Goal: Task Accomplishment & Management: Use online tool/utility

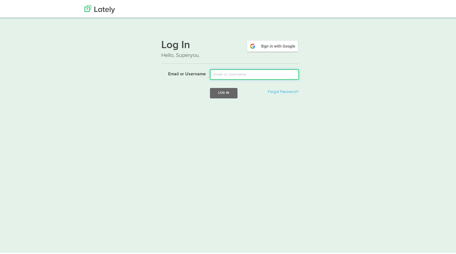
drag, startPoint x: 0, startPoint y: 0, endPoint x: 250, endPoint y: 75, distance: 261.3
click at [250, 75] on input "Email or Username" at bounding box center [254, 73] width 89 height 10
type input "david@floridariskpartners.com"
click at [230, 94] on button "Log In" at bounding box center [223, 92] width 27 height 10
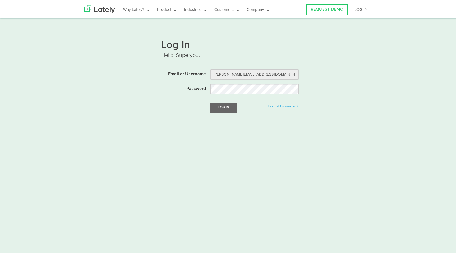
click at [190, 98] on form "Email or Username david@floridariskpartners.com Password Log In Forgot Password?" at bounding box center [229, 94] width 137 height 52
click at [221, 109] on button "Log In" at bounding box center [223, 106] width 27 height 10
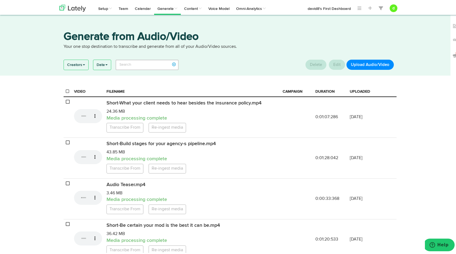
click at [360, 66] on button "Upload Audio/Video" at bounding box center [369, 64] width 47 height 10
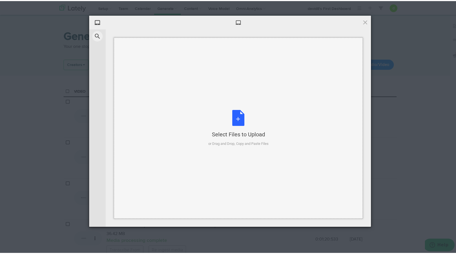
click at [247, 120] on div "Select Files to Upload or Drag and Drop, Copy and Paste Files" at bounding box center [238, 127] width 60 height 37
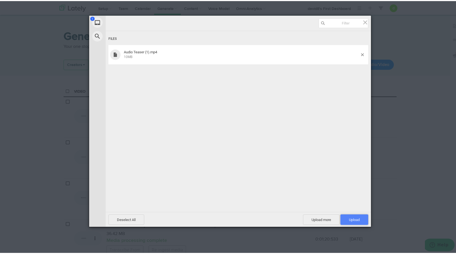
click at [364, 216] on span "Upload 1" at bounding box center [354, 218] width 28 height 10
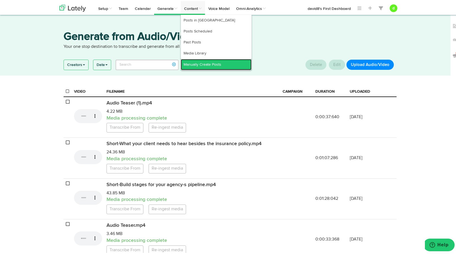
click at [197, 61] on link "Manually Create Posts" at bounding box center [216, 63] width 71 height 11
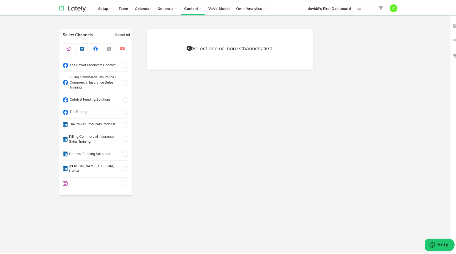
click at [123, 123] on span at bounding box center [123, 123] width 9 height 5
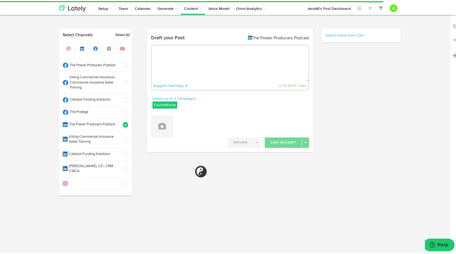
select select "2"
select select "24"
click at [158, 106] on label "Foundational" at bounding box center [164, 103] width 25 height 7
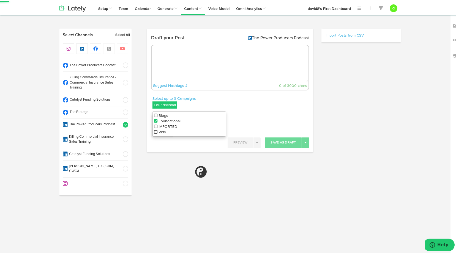
click at [155, 130] on li "Vids" at bounding box center [189, 130] width 73 height 5
click at [154, 120] on icon at bounding box center [155, 120] width 3 height 4
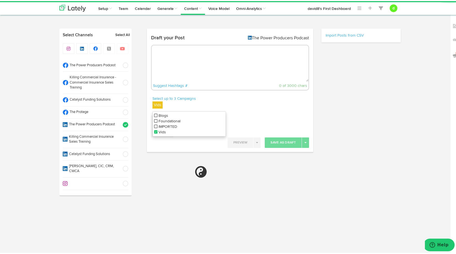
click at [252, 99] on div "Select up to 3 Campaigns Vids Blogs Foundational IMPORTED Vids" at bounding box center [230, 102] width 166 height 15
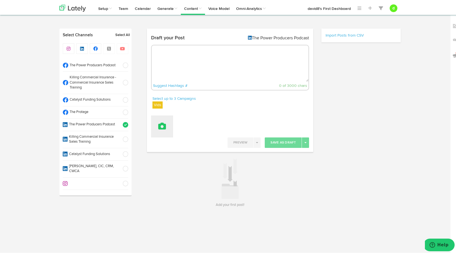
click at [169, 126] on button at bounding box center [162, 125] width 22 height 22
click at [174, 149] on link "Attach Videos from Lately" at bounding box center [177, 152] width 52 height 9
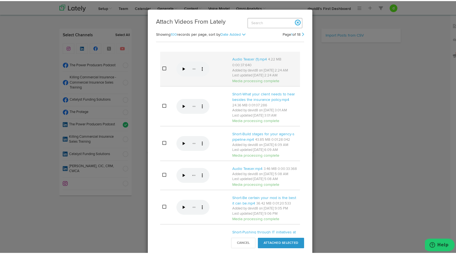
click at [162, 68] on icon at bounding box center [164, 67] width 4 height 4
click at [289, 240] on button "Attached Selected" at bounding box center [281, 242] width 46 height 10
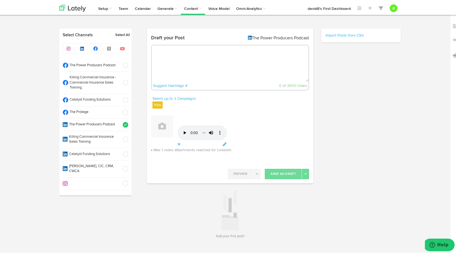
click at [209, 60] on textarea at bounding box center [230, 62] width 157 height 36
paste textarea ""Making my own graphics, from scratch to pitch—small firm perks = full creative…"
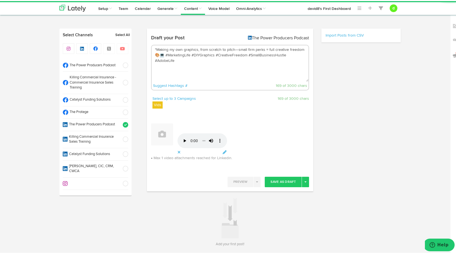
click at [153, 45] on textarea ""Making my own graphics, from scratch to pitch—small firm perks = full creative…" at bounding box center [230, 62] width 157 height 36
click at [164, 54] on textarea "Making my own graphics, from scratch to pitch—small firm perks = full creative …" at bounding box center [230, 62] width 157 height 36
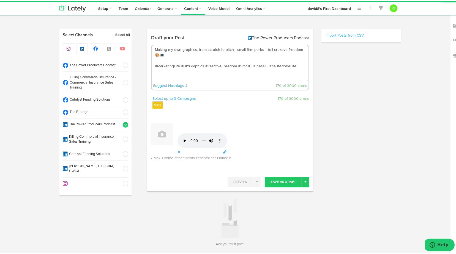
click at [166, 58] on textarea "Making my own graphics, from scratch to pitch—small firm perks = full creative …" at bounding box center [230, 62] width 157 height 36
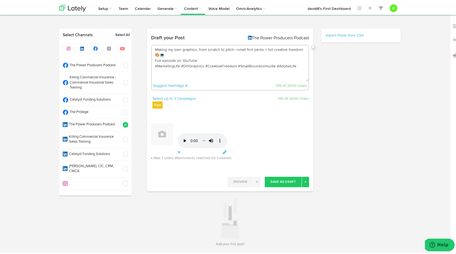
paste textarea "[URL][DOMAIN_NAME]"
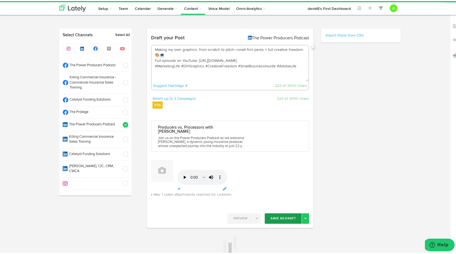
type textarea "Making my own graphics, from scratch to pitch—small firm perks = full creative …"
click at [280, 217] on button "Save As Draft" at bounding box center [283, 217] width 37 height 10
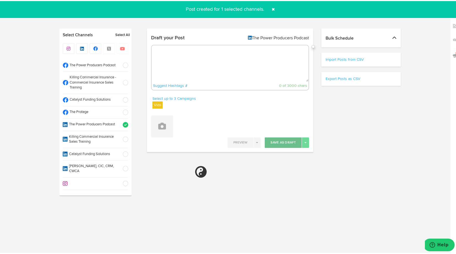
select select "11"
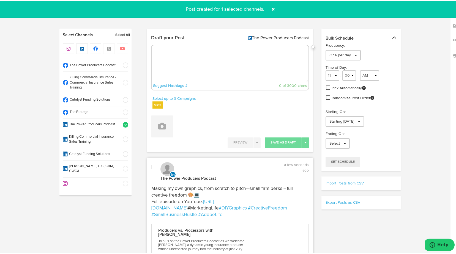
click at [151, 164] on span at bounding box center [153, 165] width 5 height 5
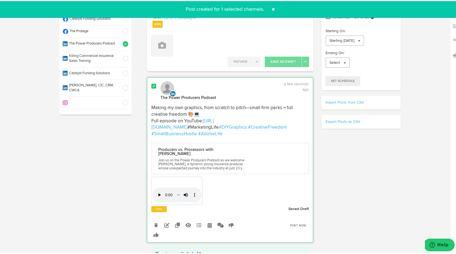
scroll to position [82, 0]
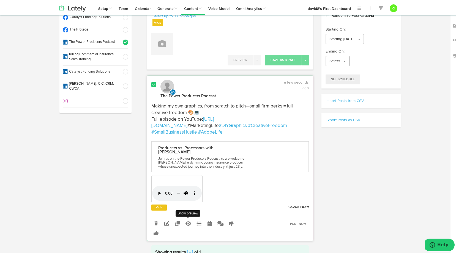
click at [186, 223] on icon at bounding box center [187, 222] width 5 height 5
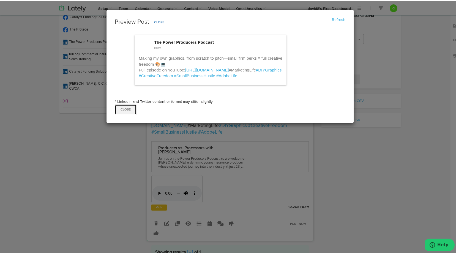
click at [125, 114] on button "Close" at bounding box center [126, 108] width 22 height 10
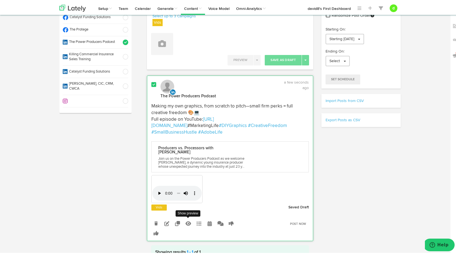
click at [188, 220] on icon at bounding box center [187, 222] width 5 height 5
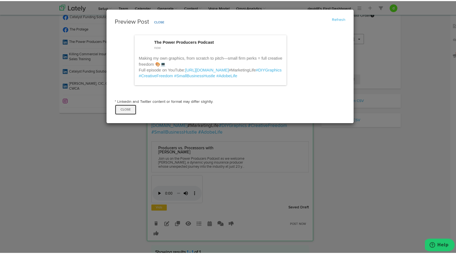
click at [116, 114] on button "Close" at bounding box center [126, 108] width 22 height 10
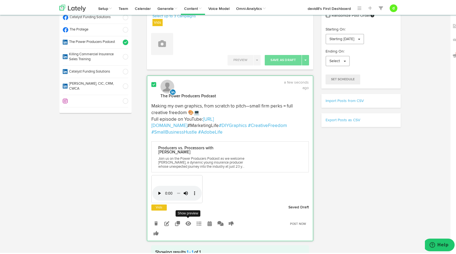
click at [185, 220] on icon at bounding box center [187, 222] width 5 height 5
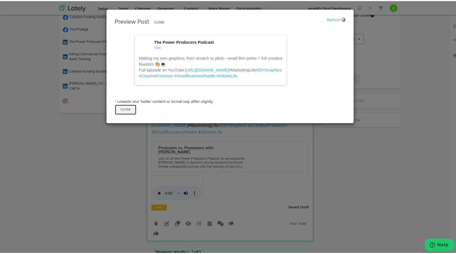
click at [126, 114] on button "Close" at bounding box center [126, 108] width 22 height 10
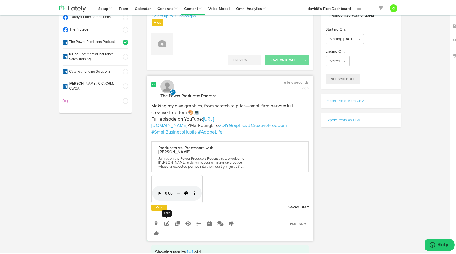
click at [165, 223] on icon at bounding box center [166, 222] width 5 height 5
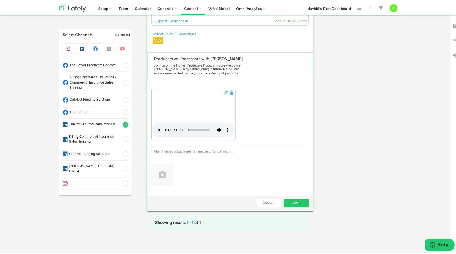
scroll to position [304, 0]
click at [295, 203] on button "Save" at bounding box center [295, 202] width 25 height 8
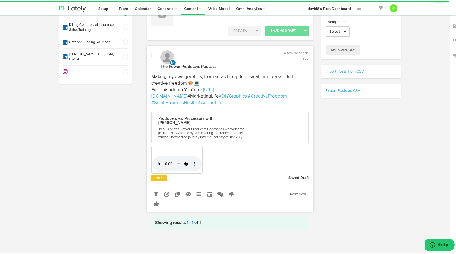
scroll to position [111, 0]
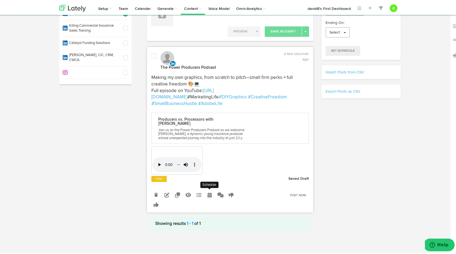
click at [207, 195] on icon at bounding box center [209, 193] width 4 height 5
radio input "true"
select select "2"
select select "25"
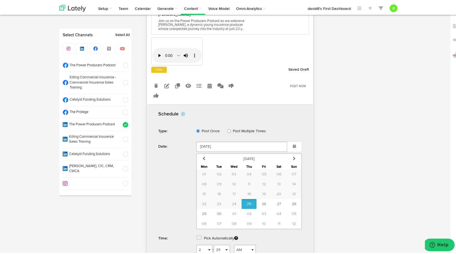
scroll to position [221, 0]
click at [277, 200] on span "27" at bounding box center [279, 202] width 4 height 4
type input "[DATE]"
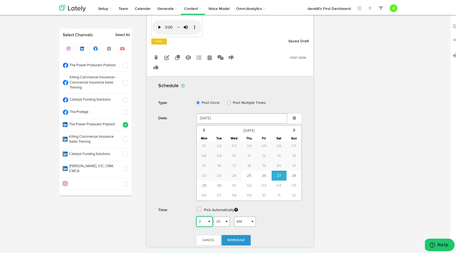
click at [206, 221] on select "1 2 3 4 5 6 7 8 9 10 11 12" at bounding box center [204, 220] width 16 height 10
select select "6"
click at [196, 215] on select "1 2 3 4 5 6 7 8 9 10 11 12" at bounding box center [204, 220] width 16 height 10
click at [229, 221] on select "00 01 02 03 04 05 06 07 08 09 10 11 12 13 14 15 16 17 18 19 20 21 22 23 24 25 2…" at bounding box center [221, 220] width 16 height 10
select select "00"
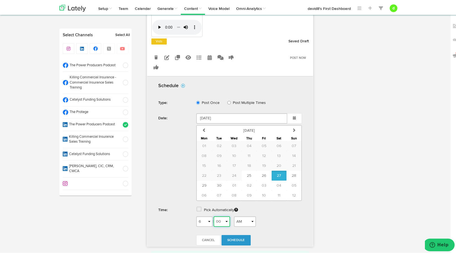
click at [213, 215] on select "00 01 02 03 04 05 06 07 08 09 10 11 12 13 14 15 16 17 18 19 20 21 22 23 24 25 2…" at bounding box center [221, 220] width 16 height 10
click at [248, 221] on select "AM PM" at bounding box center [245, 220] width 22 height 10
select select "PM"
click at [234, 215] on select "AM PM" at bounding box center [245, 220] width 22 height 10
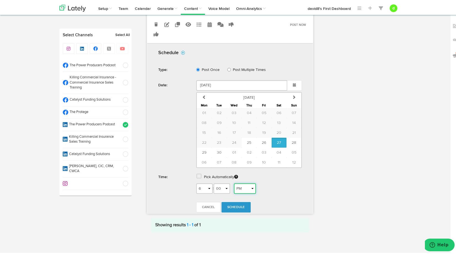
scroll to position [283, 0]
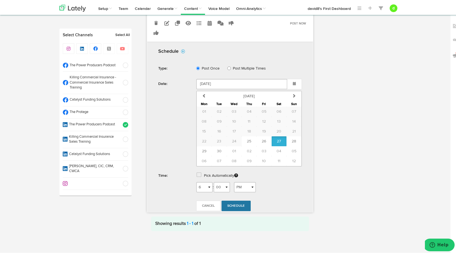
click at [231, 207] on link "Schedule" at bounding box center [235, 205] width 29 height 10
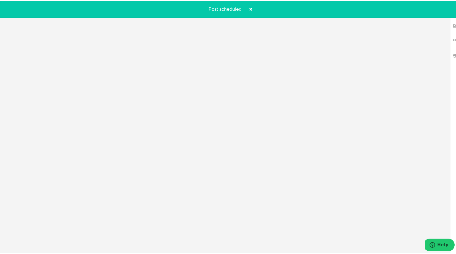
radio input "true"
select select "2"
select select "26"
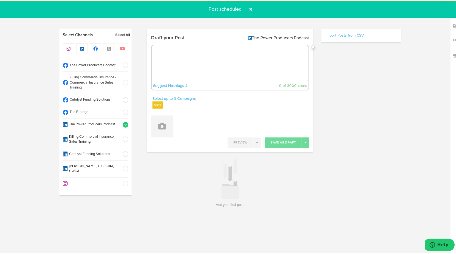
scroll to position [0, 0]
